Goal: Register for event/course

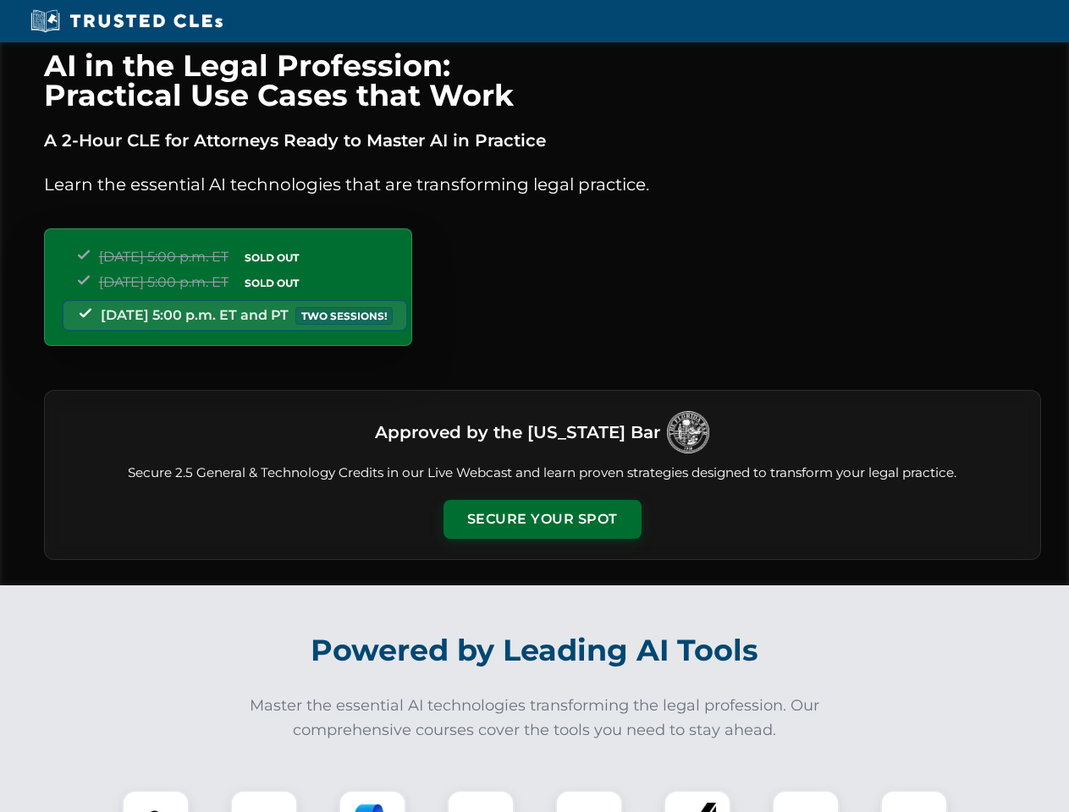
click at [542, 520] on button "Secure Your Spot" at bounding box center [542, 519] width 198 height 39
click at [156, 801] on img at bounding box center [155, 824] width 49 height 49
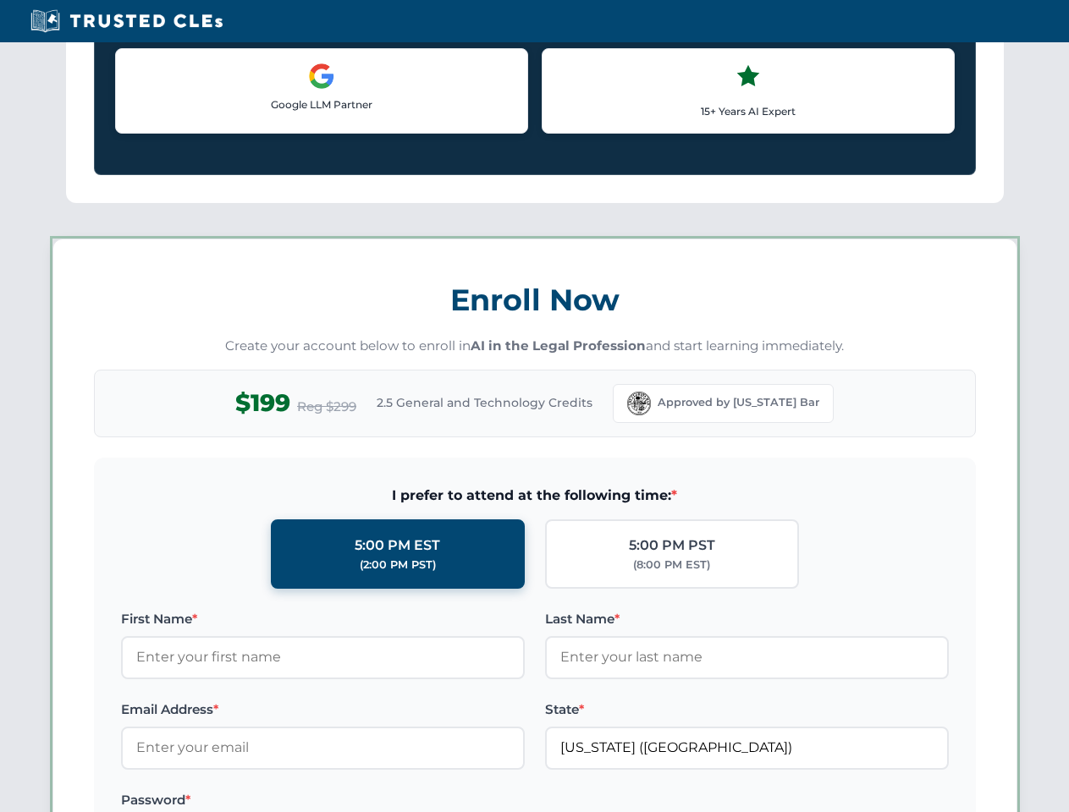
click at [372, 801] on label "Password *" at bounding box center [323, 800] width 404 height 20
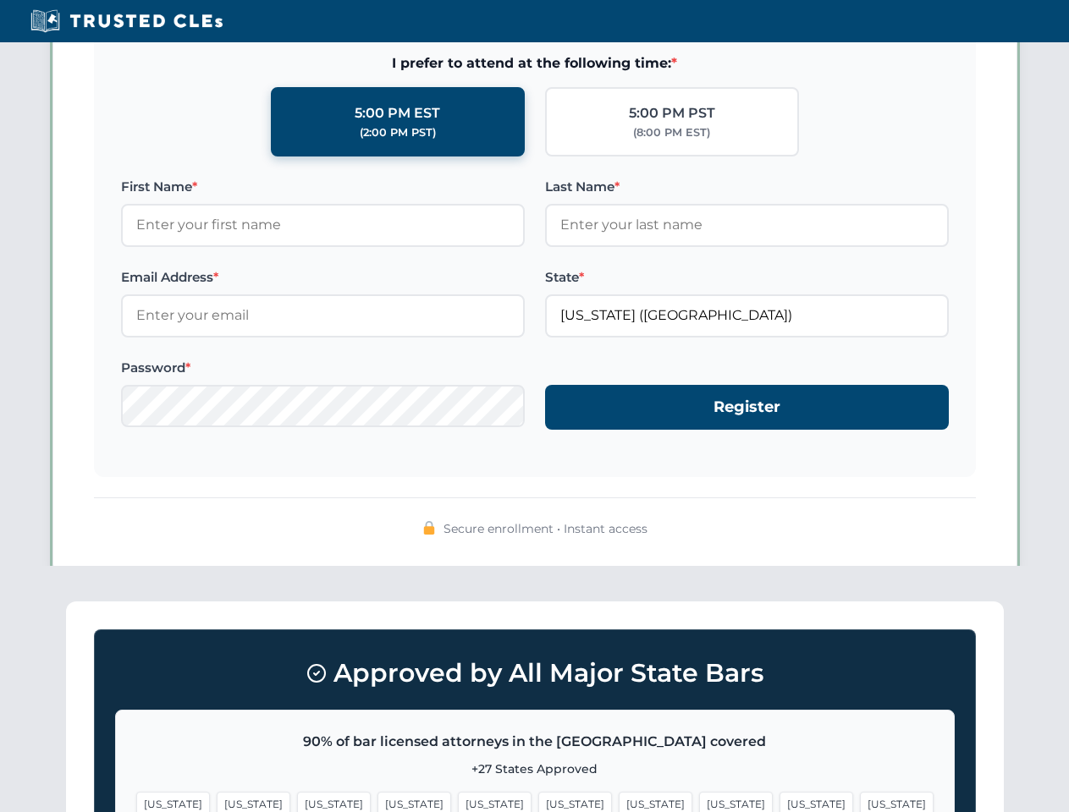
click at [779, 801] on span "[US_STATE]" at bounding box center [816, 804] width 74 height 25
